Goal: Information Seeking & Learning: Learn about a topic

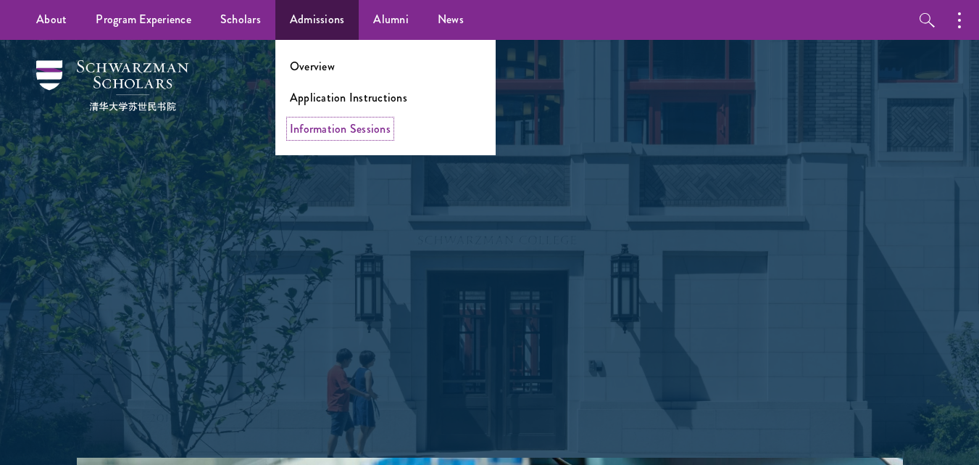
click at [326, 120] on link "Information Sessions" at bounding box center [340, 128] width 101 height 17
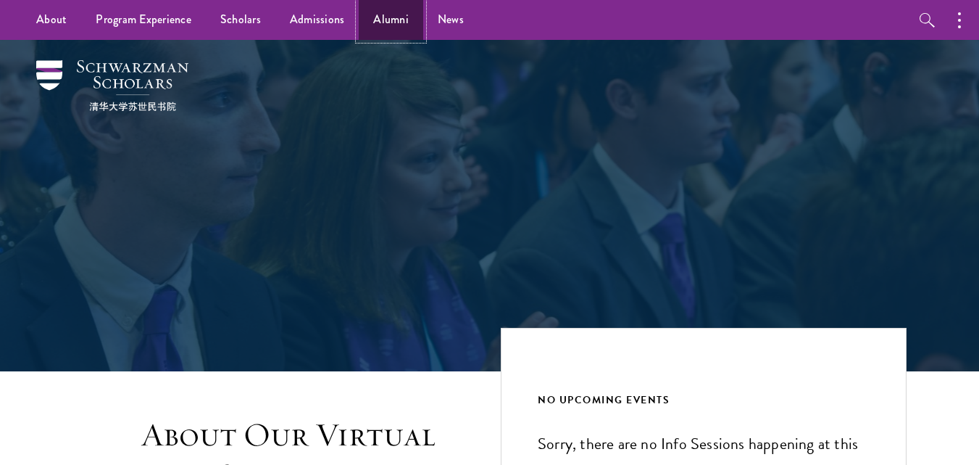
click at [407, 24] on link "Alumni" at bounding box center [391, 20] width 65 height 40
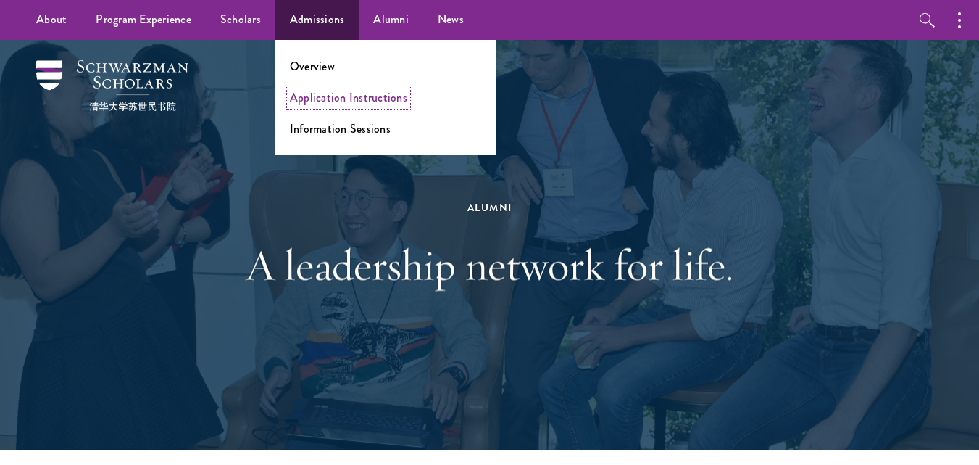
click at [337, 101] on link "Application Instructions" at bounding box center [348, 97] width 117 height 17
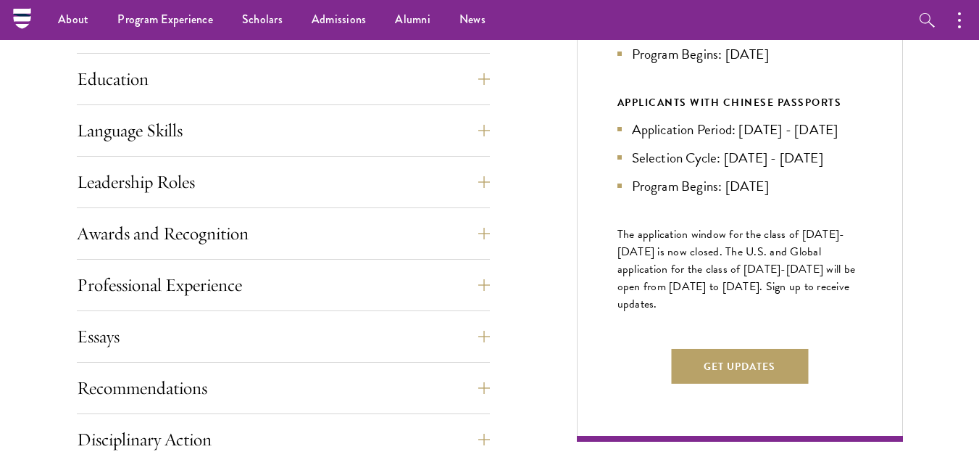
scroll to position [718, 0]
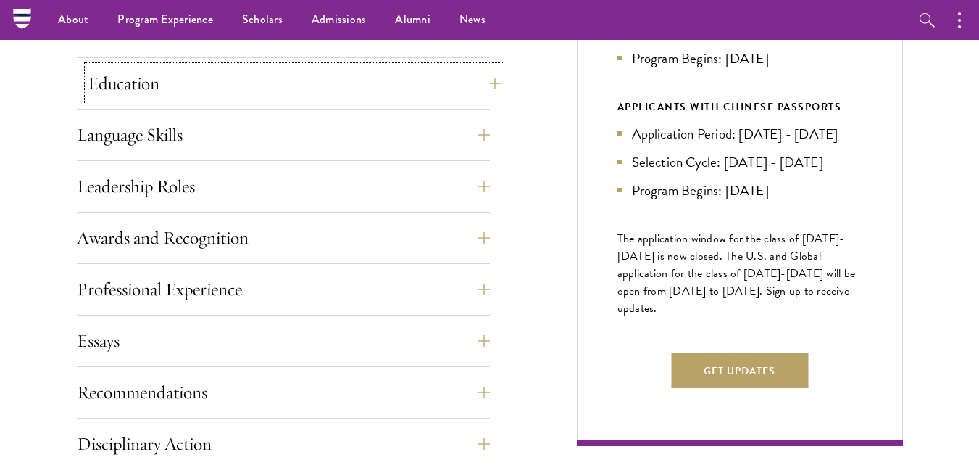
click at [365, 88] on button "Education" at bounding box center [294, 83] width 413 height 35
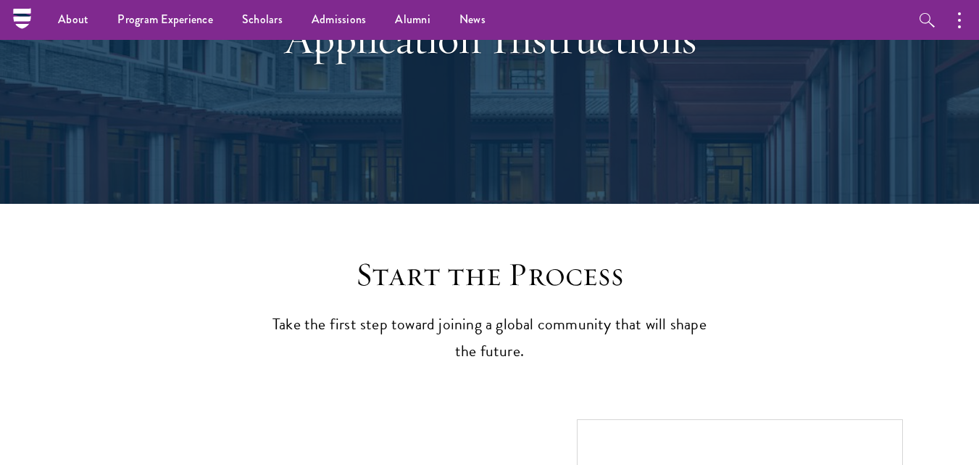
scroll to position [0, 0]
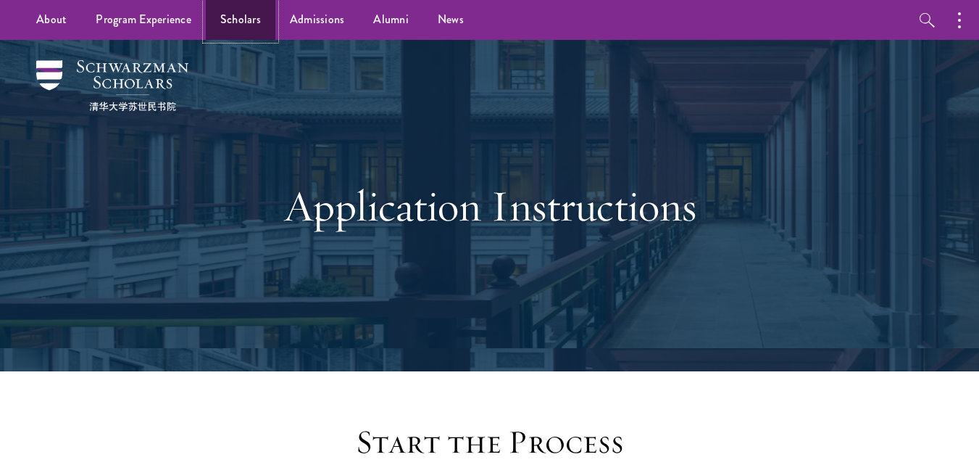
click at [249, 34] on link "Scholars" at bounding box center [241, 20] width 70 height 40
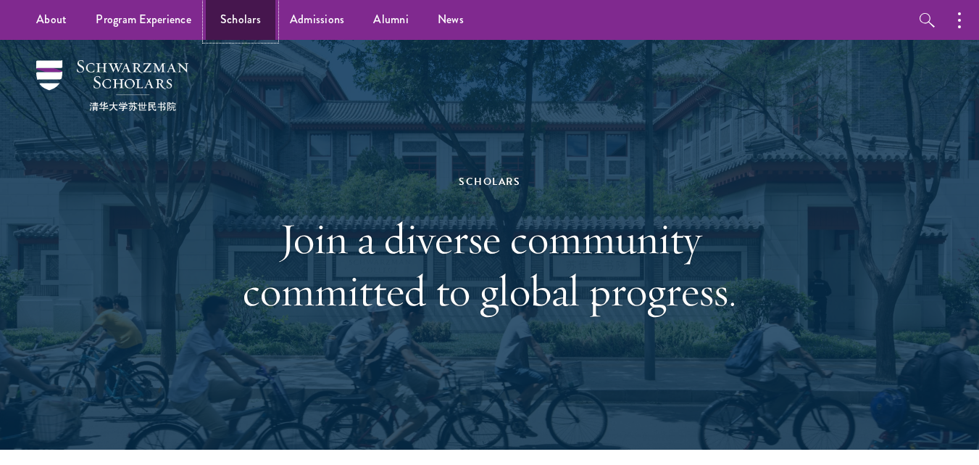
click at [257, 17] on link "Scholars" at bounding box center [241, 20] width 70 height 40
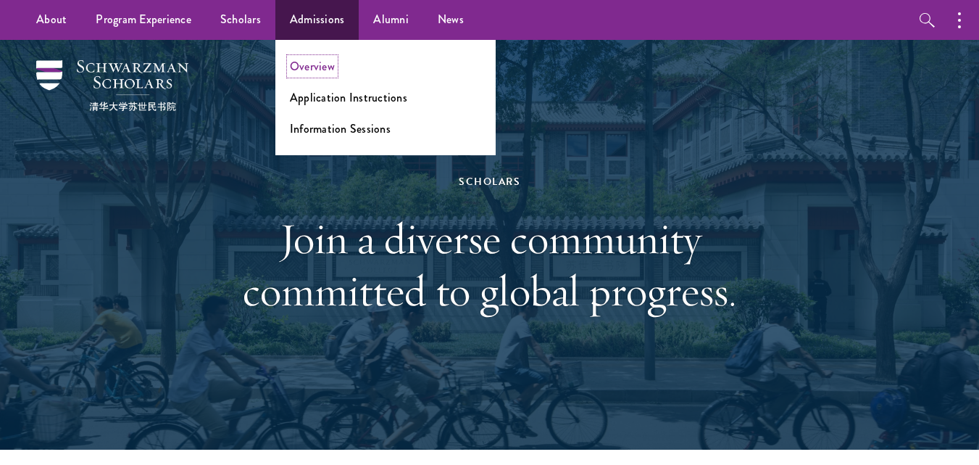
click at [324, 67] on link "Overview" at bounding box center [312, 66] width 45 height 17
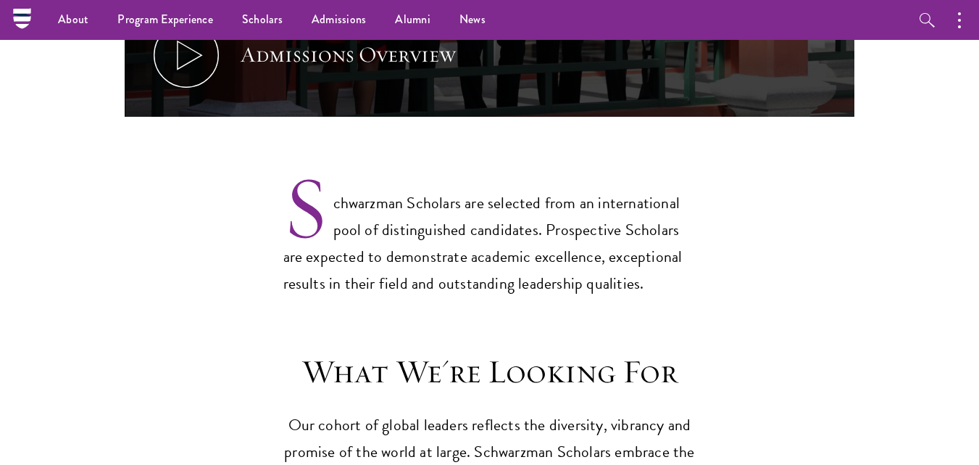
scroll to position [896, 0]
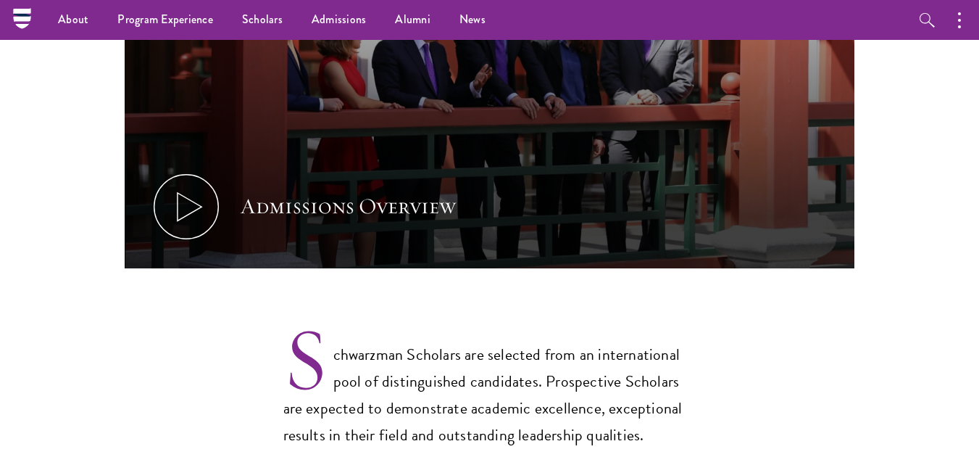
drag, startPoint x: 982, startPoint y: 136, endPoint x: 989, endPoint y: 70, distance: 65.6
